Goal: Information Seeking & Learning: Learn about a topic

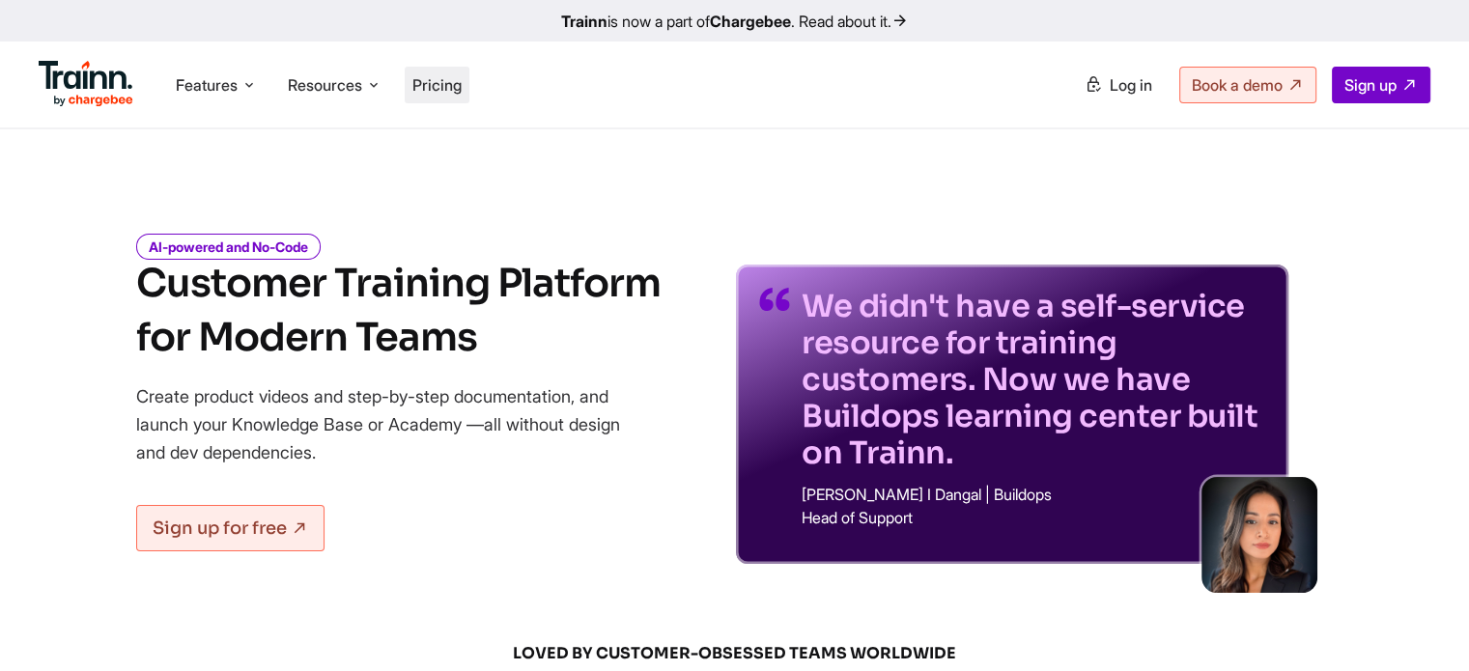
click at [449, 87] on span "Pricing" at bounding box center [436, 84] width 49 height 19
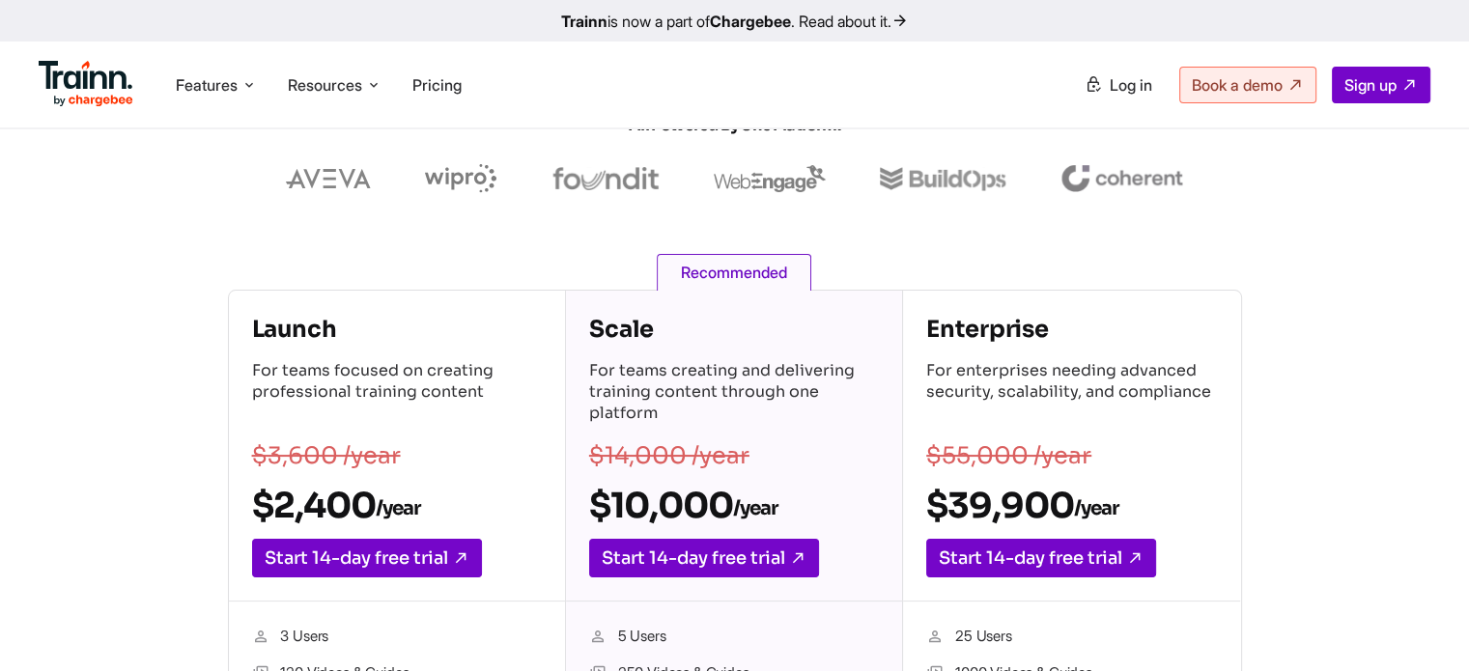
scroll to position [193, 0]
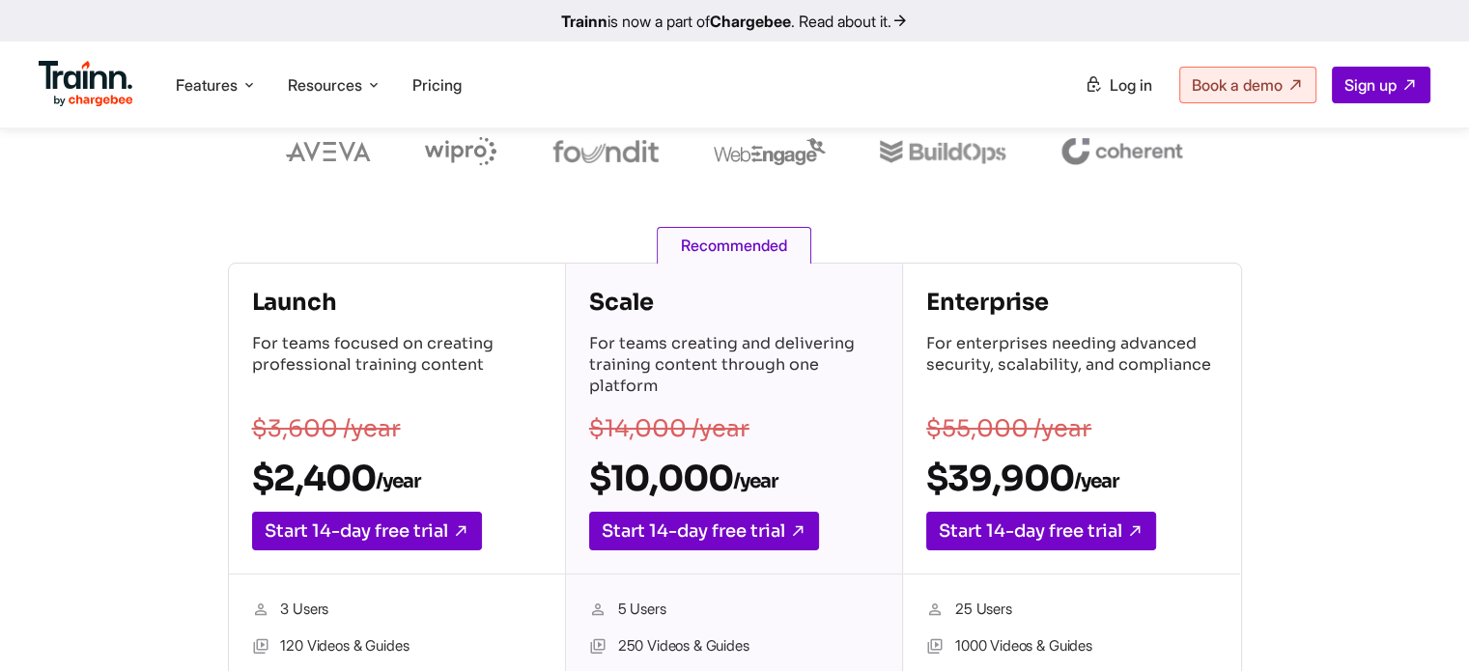
drag, startPoint x: 618, startPoint y: 480, endPoint x: 732, endPoint y: 470, distance: 114.4
click at [732, 470] on h2 "$10,000 /year" at bounding box center [734, 478] width 290 height 43
copy h2 "10,000"
click at [368, 479] on h2 "$2,400 /year" at bounding box center [397, 478] width 290 height 43
drag, startPoint x: 374, startPoint y: 476, endPoint x: 280, endPoint y: 488, distance: 94.4
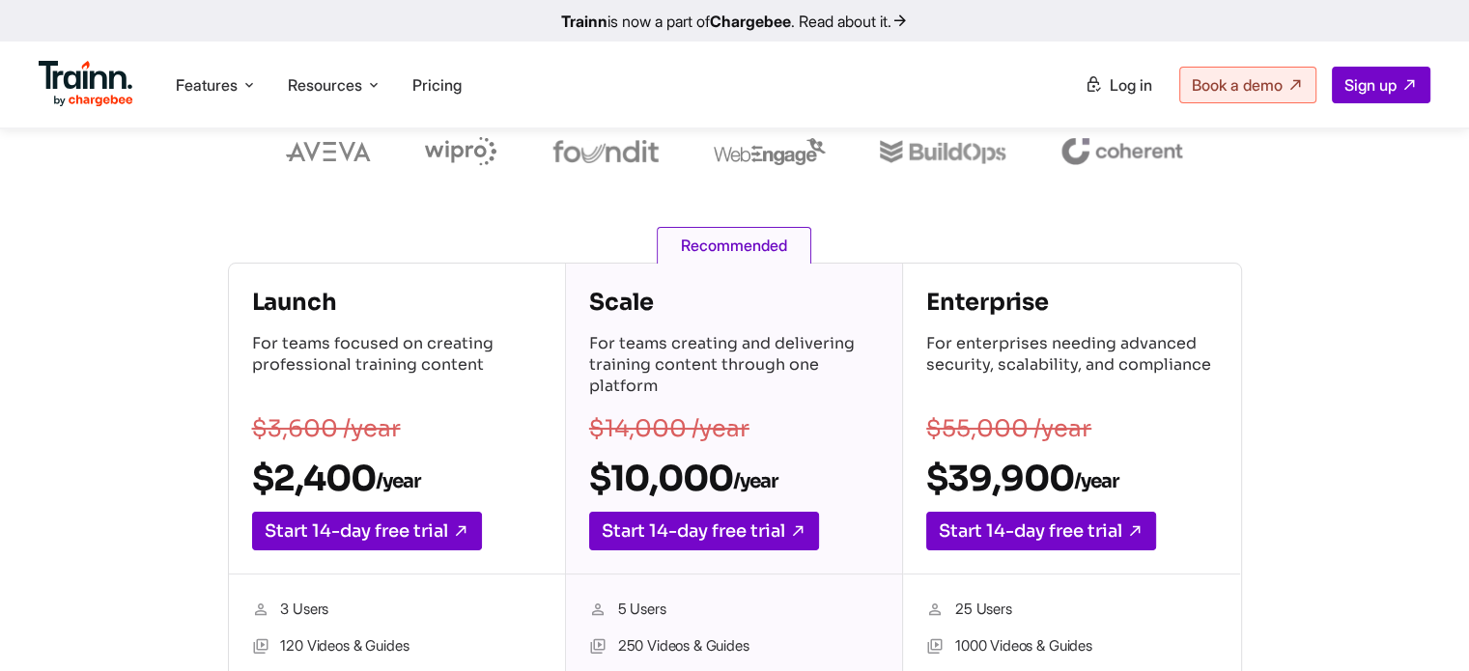
click at [280, 488] on h2 "$2,400 /year" at bounding box center [397, 478] width 290 height 43
copy h2 "2,400"
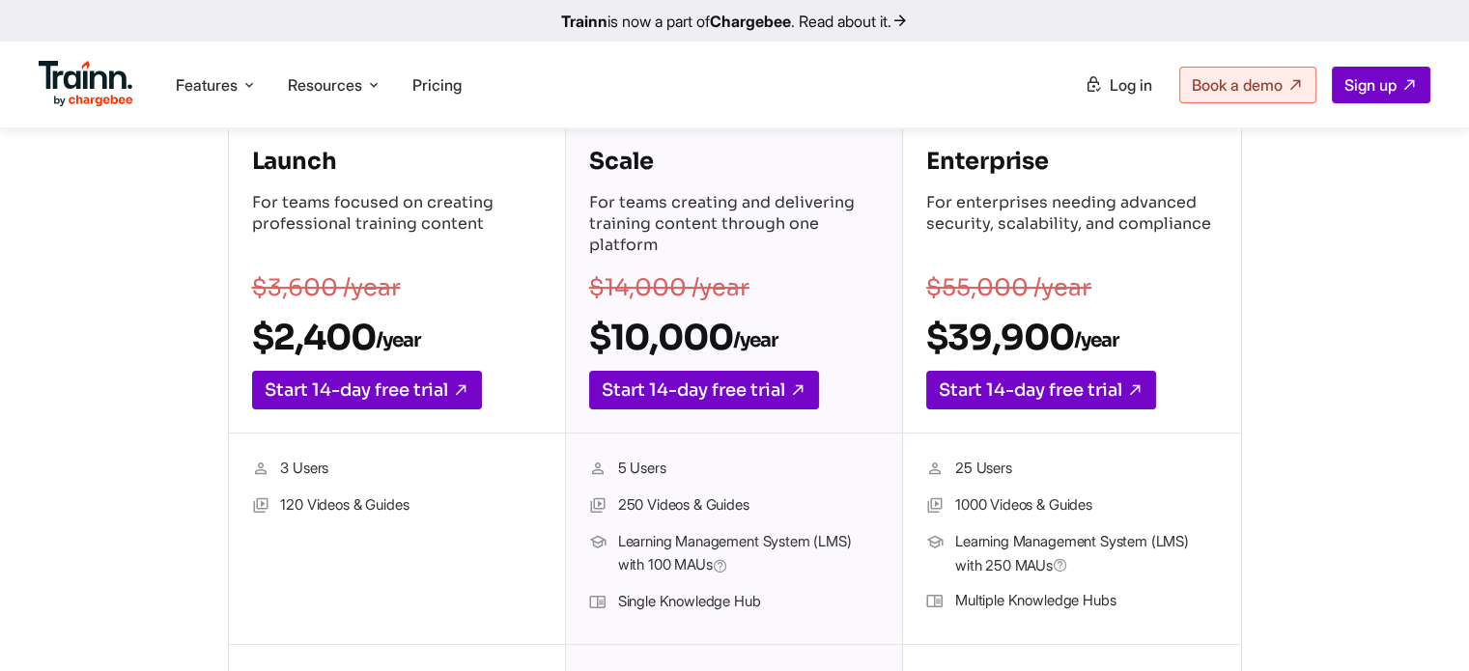
scroll to position [483, 0]
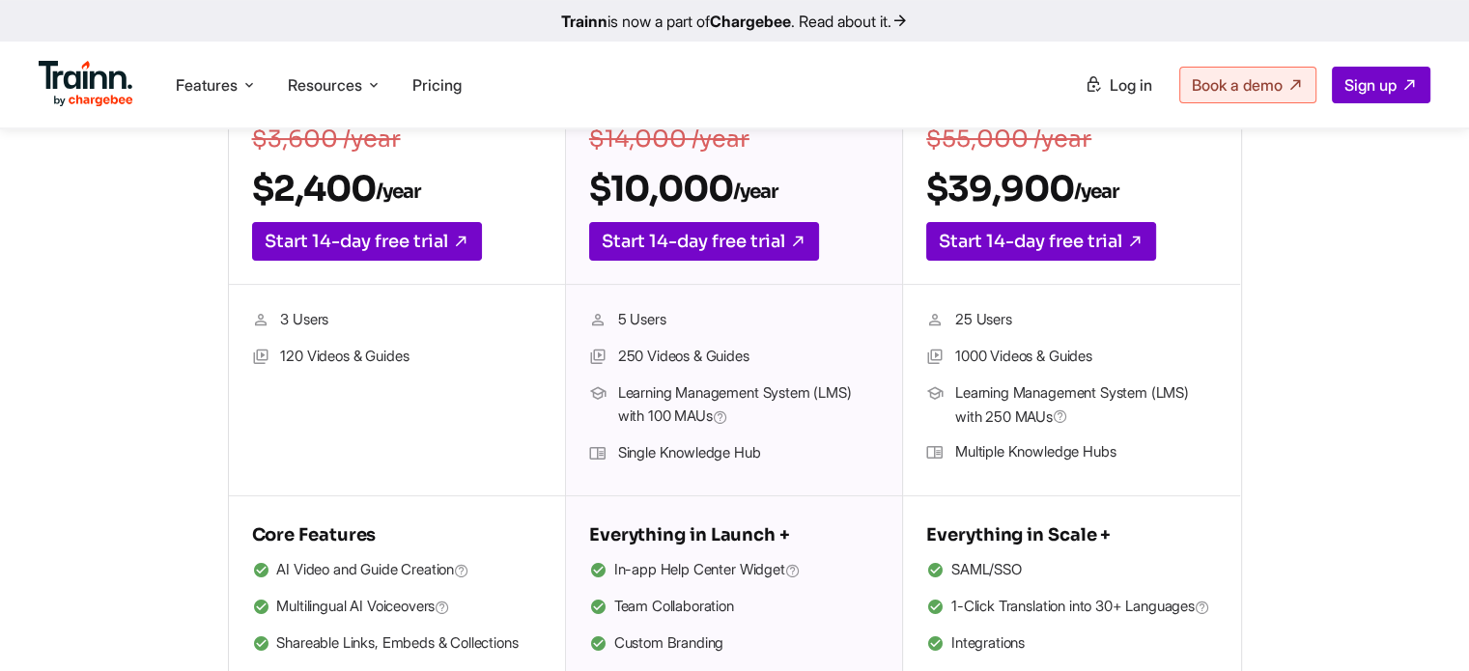
click at [475, 358] on li "120 Videos & Guides" at bounding box center [397, 357] width 290 height 25
click at [381, 361] on li "120 Videos & Guides" at bounding box center [397, 357] width 290 height 25
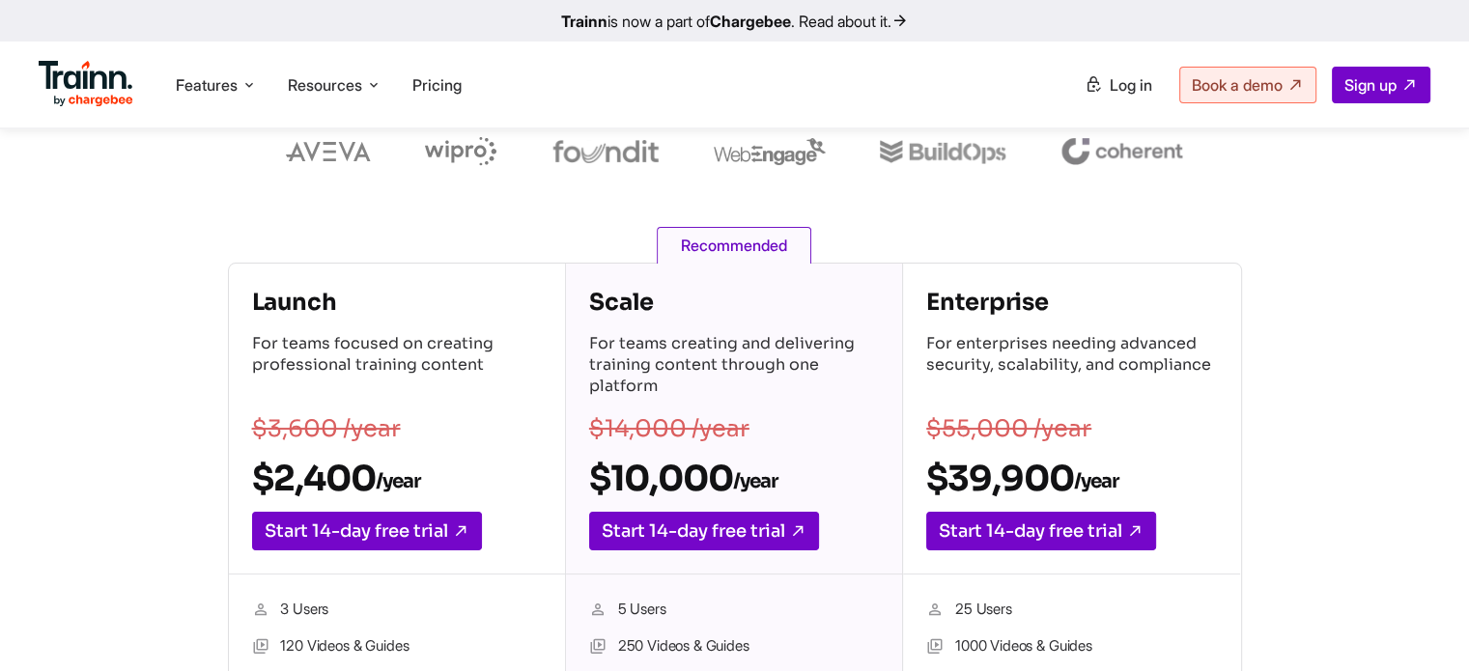
scroll to position [97, 0]
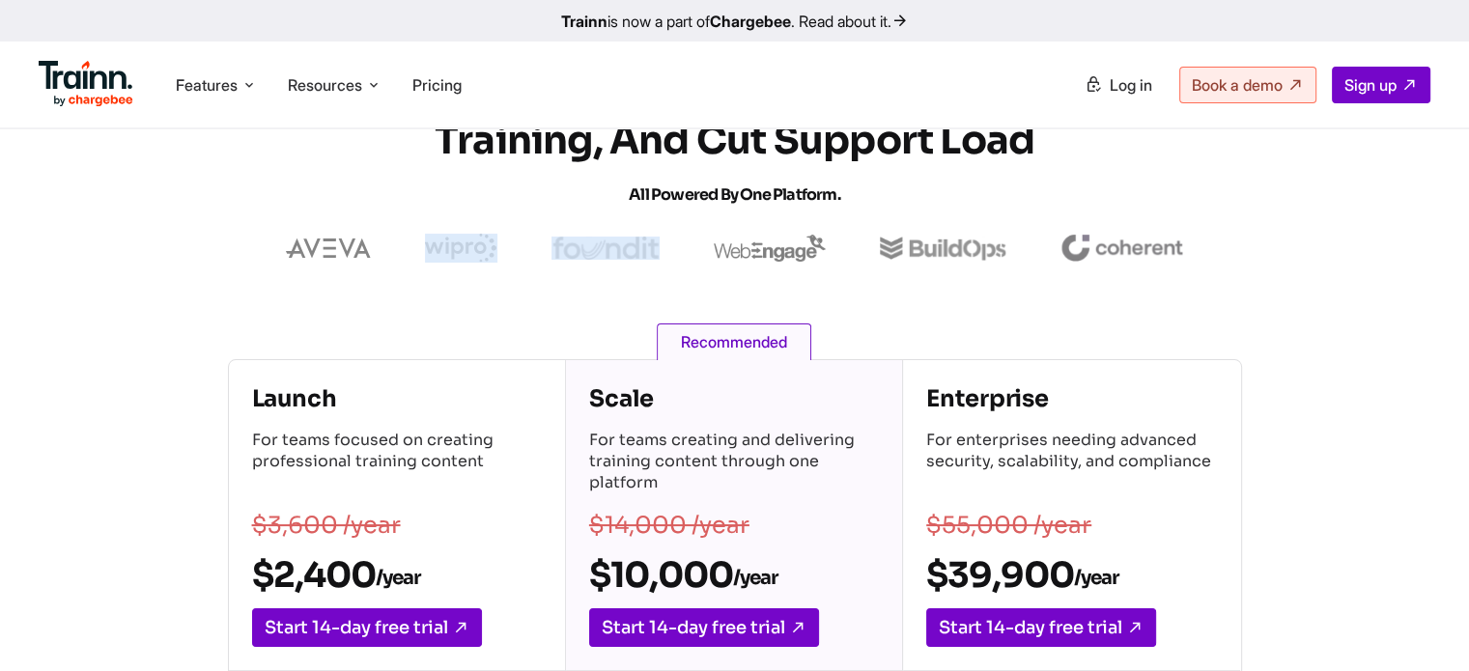
drag, startPoint x: 661, startPoint y: 246, endPoint x: 500, endPoint y: 261, distance: 161.9
click at [500, 261] on div at bounding box center [734, 248] width 927 height 29
click at [745, 254] on img at bounding box center [770, 248] width 112 height 27
click at [764, 246] on img at bounding box center [770, 248] width 112 height 27
click at [790, 254] on img at bounding box center [770, 248] width 112 height 27
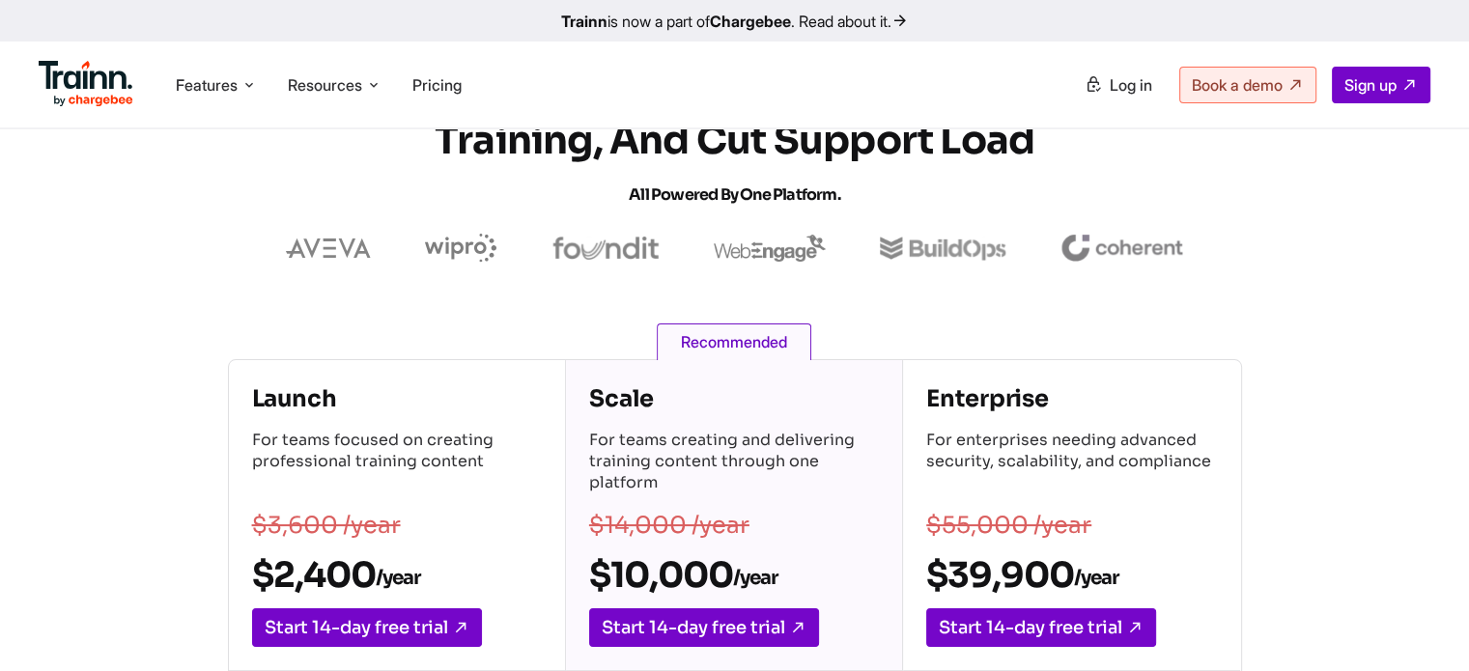
drag, startPoint x: 669, startPoint y: 250, endPoint x: 626, endPoint y: 250, distance: 43.5
click at [626, 250] on div at bounding box center [734, 248] width 927 height 29
click at [778, 248] on img at bounding box center [770, 248] width 112 height 27
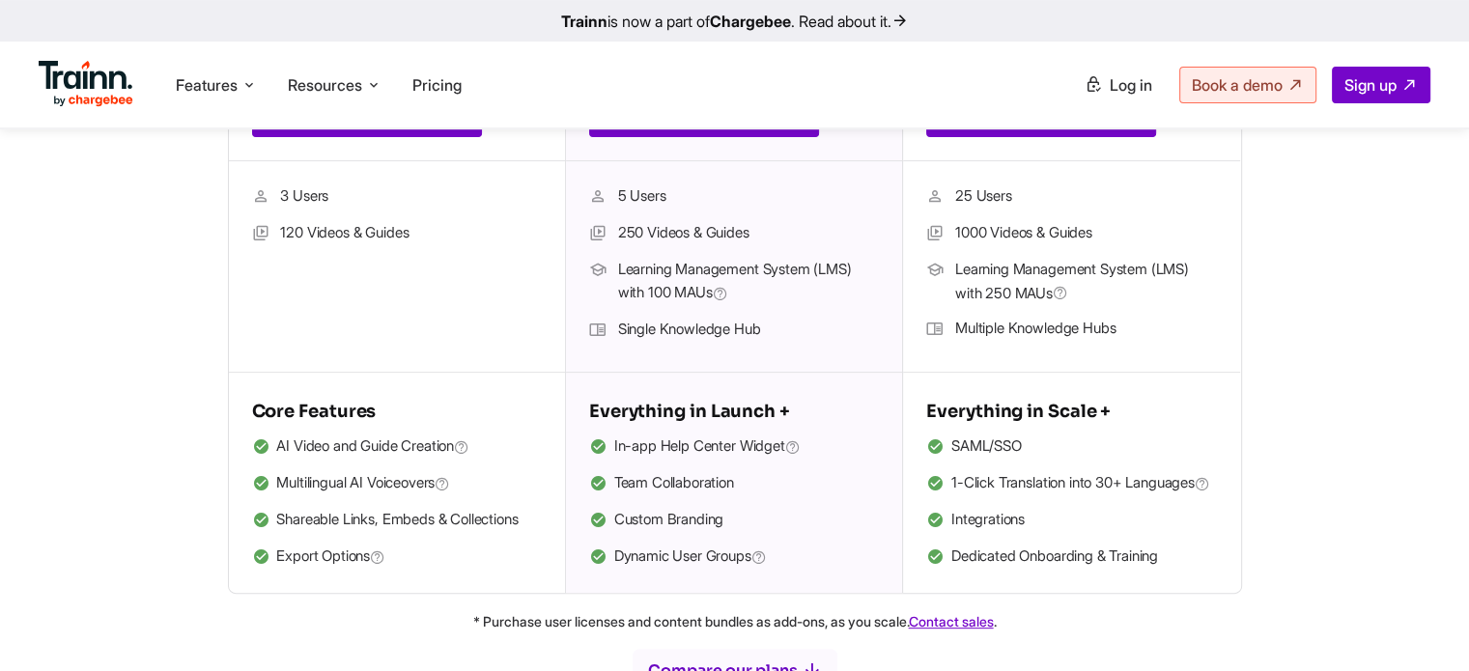
scroll to position [676, 0]
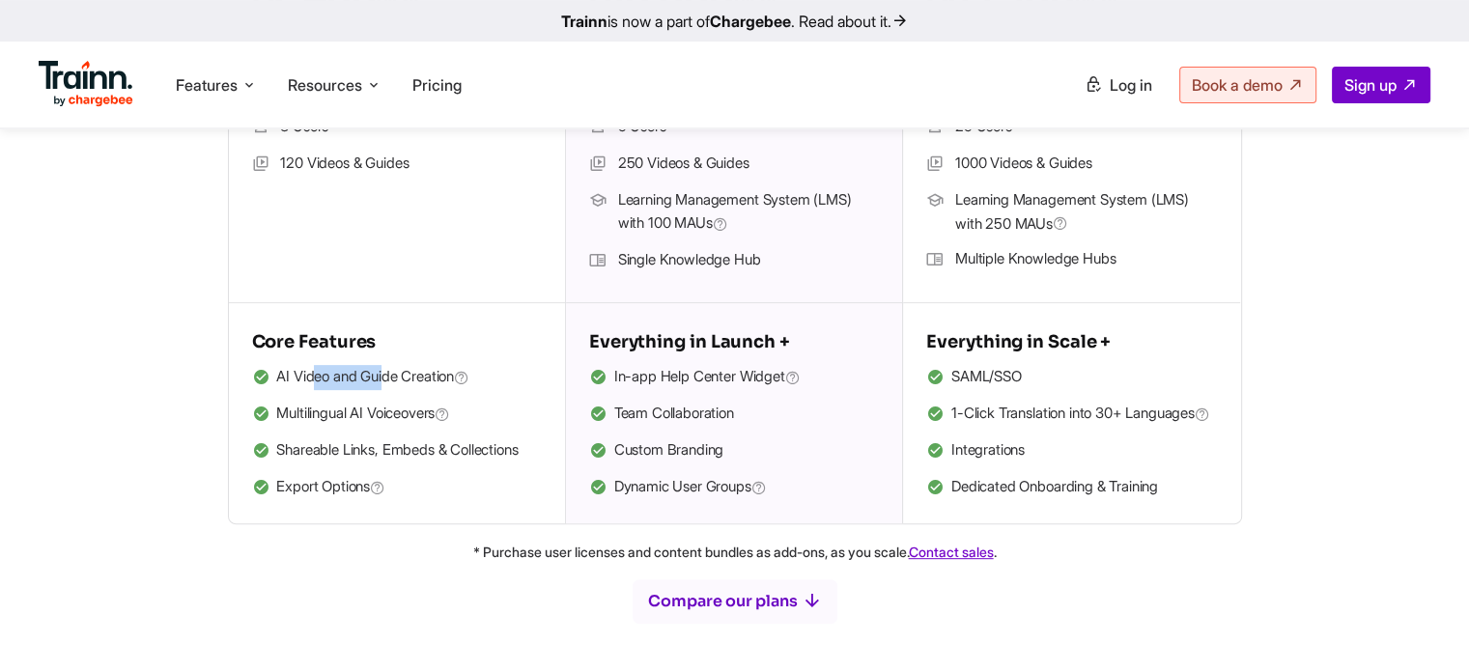
drag, startPoint x: 311, startPoint y: 378, endPoint x: 390, endPoint y: 378, distance: 79.2
click at [390, 378] on span "AI Video and Guide Creation" at bounding box center [372, 377] width 193 height 25
drag, startPoint x: 295, startPoint y: 411, endPoint x: 360, endPoint y: 420, distance: 65.3
click at [360, 420] on span "Multilingual AI Voiceovers" at bounding box center [363, 414] width 174 height 25
click at [364, 420] on span "Multilingual AI Voiceovers" at bounding box center [363, 414] width 174 height 25
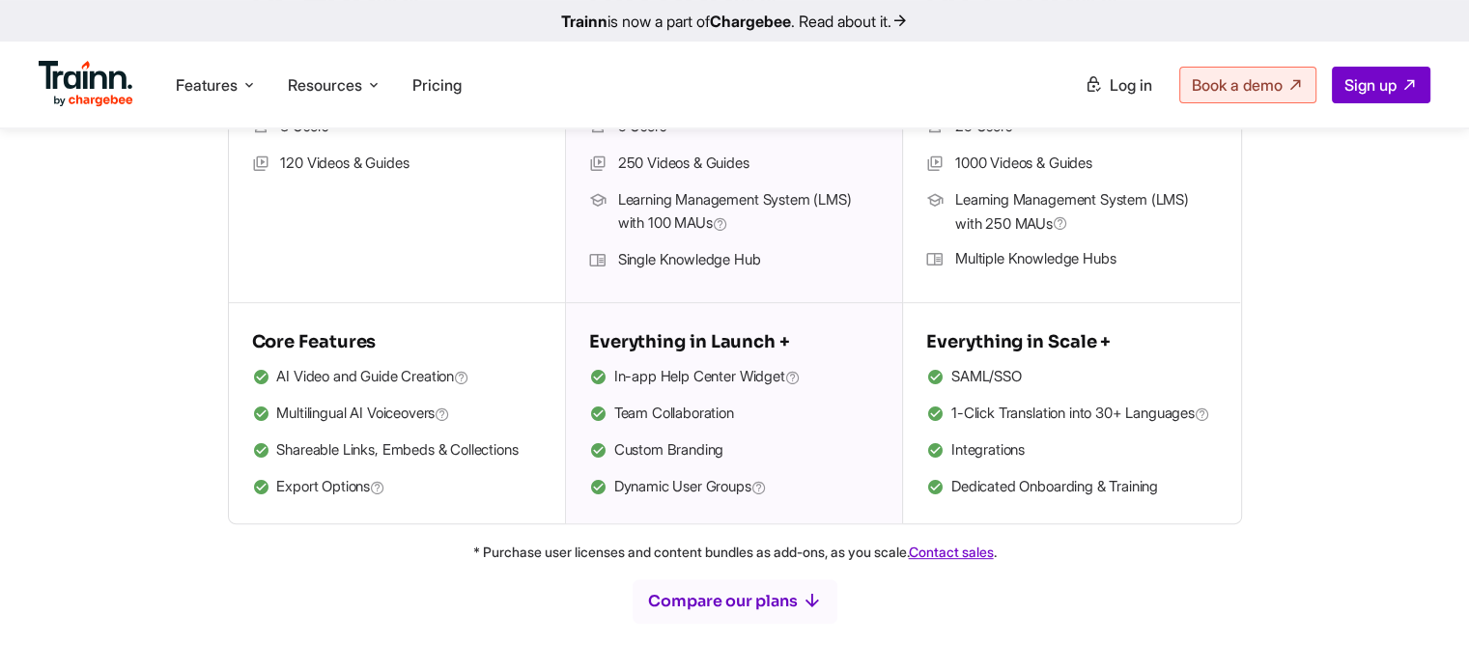
click at [650, 489] on span "Dynamic User Groups" at bounding box center [690, 487] width 153 height 25
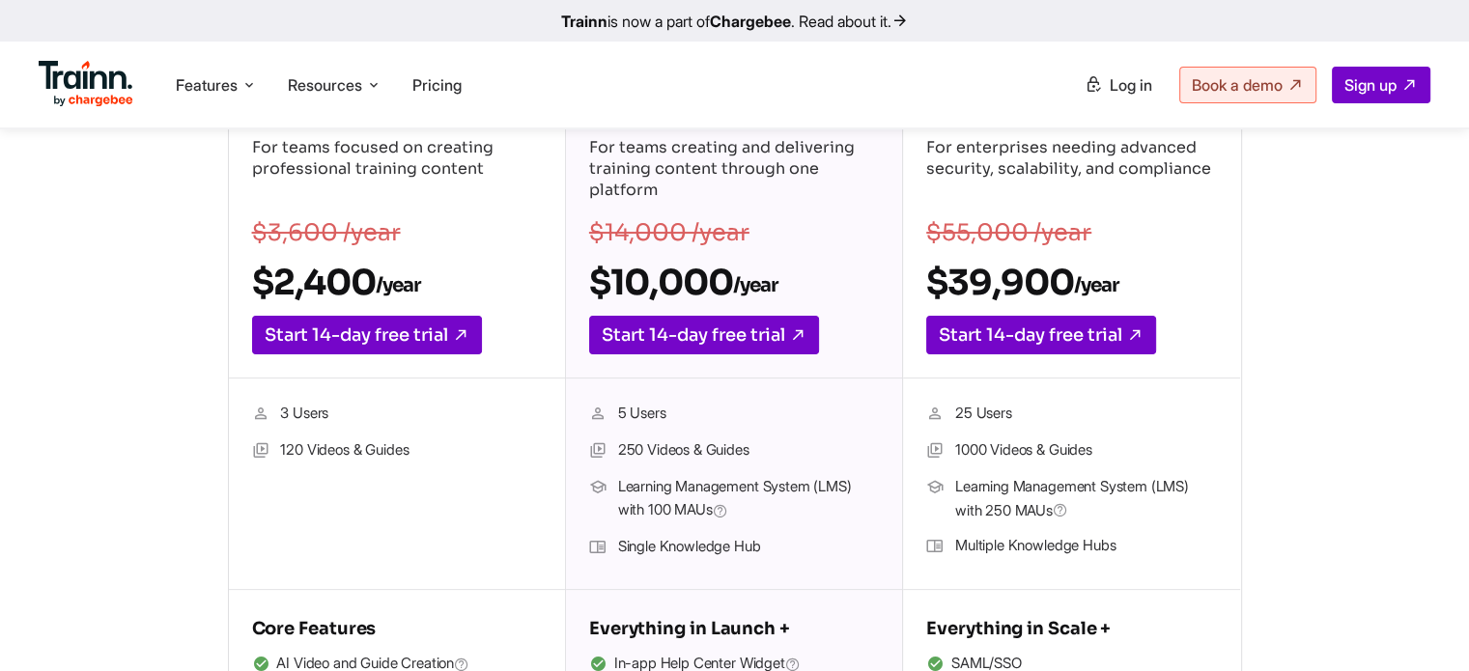
scroll to position [290, 0]
